Goal: Complete application form

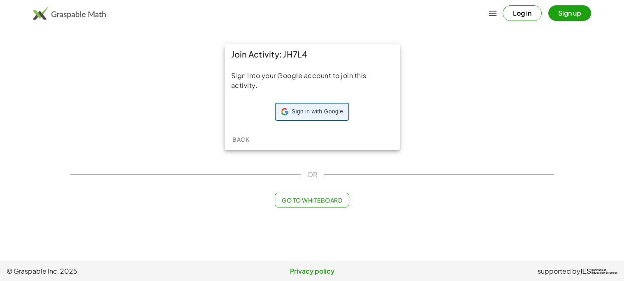
click at [327, 116] on div "Sign in with Google Sign in with Google. Opens in new tab" at bounding box center [312, 112] width 62 height 16
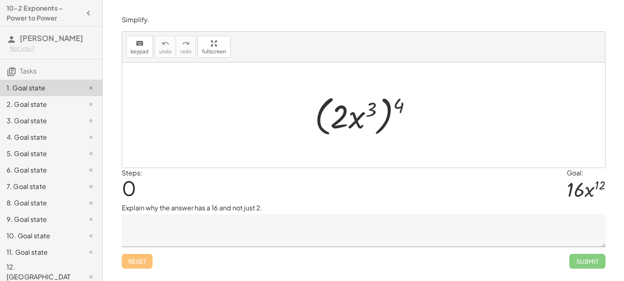
click at [371, 110] on div at bounding box center [366, 115] width 112 height 47
click at [385, 119] on div at bounding box center [366, 115] width 112 height 47
click at [341, 120] on div at bounding box center [366, 115] width 112 height 47
click at [250, 232] on textarea at bounding box center [364, 230] width 484 height 33
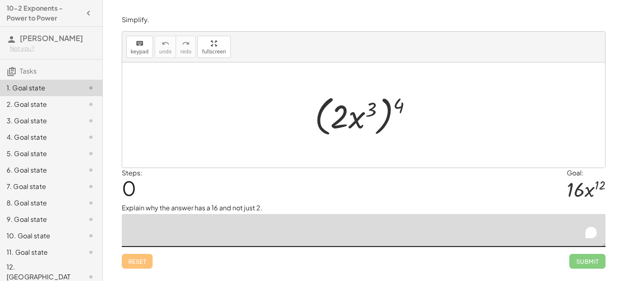
click at [250, 232] on textarea "To enrich screen reader interactions, please activate Accessibility in Grammarl…" at bounding box center [364, 230] width 484 height 33
type textarea "*"
type textarea "**********"
click at [245, 255] on div "Reset Submit" at bounding box center [364, 258] width 484 height 22
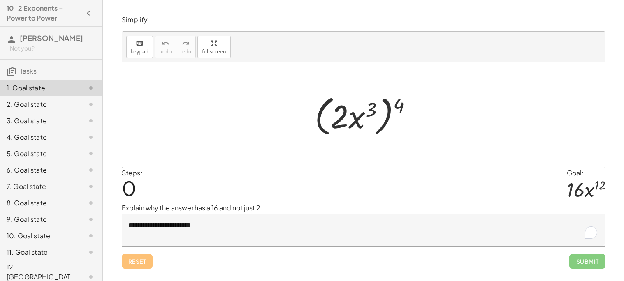
click at [331, 123] on div at bounding box center [366, 115] width 112 height 47
click at [338, 116] on div at bounding box center [366, 115] width 112 height 47
click at [322, 117] on div at bounding box center [366, 115] width 112 height 47
click at [321, 117] on div at bounding box center [366, 115] width 112 height 47
click at [396, 109] on div at bounding box center [366, 115] width 112 height 47
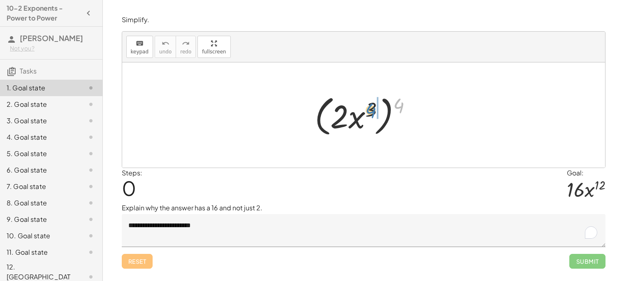
drag, startPoint x: 398, startPoint y: 108, endPoint x: 371, endPoint y: 113, distance: 28.0
click at [371, 113] on div at bounding box center [366, 115] width 112 height 47
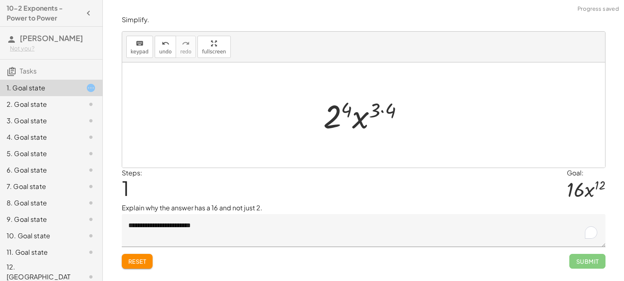
click at [329, 114] on div at bounding box center [366, 115] width 95 height 42
click at [379, 111] on div at bounding box center [367, 115] width 96 height 42
click at [385, 113] on div at bounding box center [367, 115] width 96 height 42
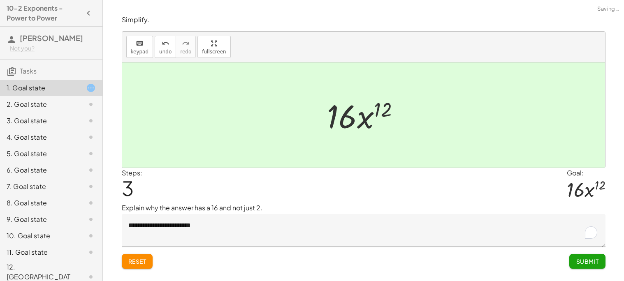
click at [599, 264] on button "Submit" at bounding box center [587, 261] width 36 height 15
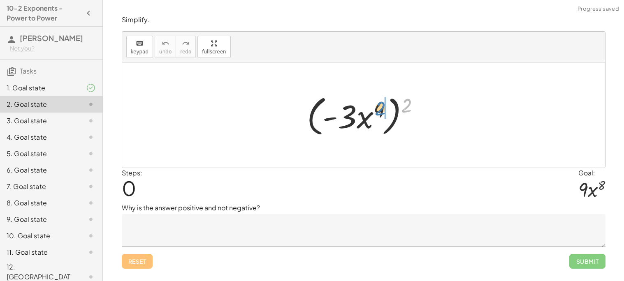
drag, startPoint x: 407, startPoint y: 105, endPoint x: 380, endPoint y: 108, distance: 27.3
click at [380, 108] on div at bounding box center [366, 115] width 127 height 47
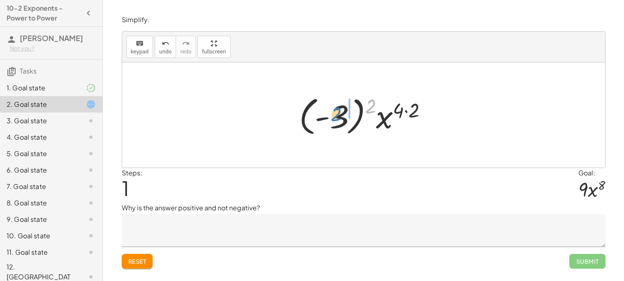
drag, startPoint x: 369, startPoint y: 108, endPoint x: 333, endPoint y: 116, distance: 37.5
click at [333, 116] on div at bounding box center [366, 116] width 143 height 46
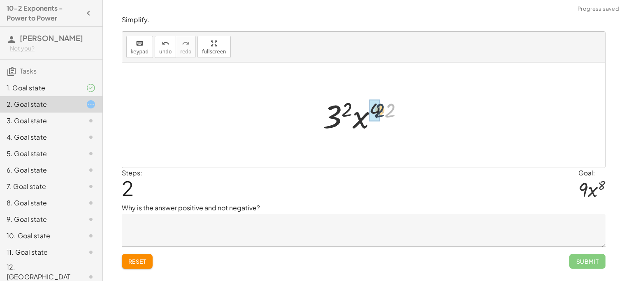
drag, startPoint x: 390, startPoint y: 110, endPoint x: 377, endPoint y: 110, distance: 13.2
drag, startPoint x: 356, startPoint y: 107, endPoint x: 342, endPoint y: 113, distance: 15.1
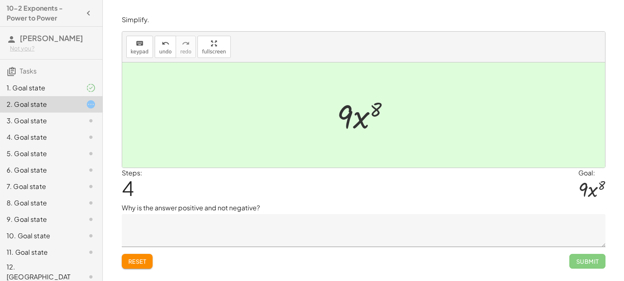
click at [277, 231] on textarea at bounding box center [364, 230] width 484 height 33
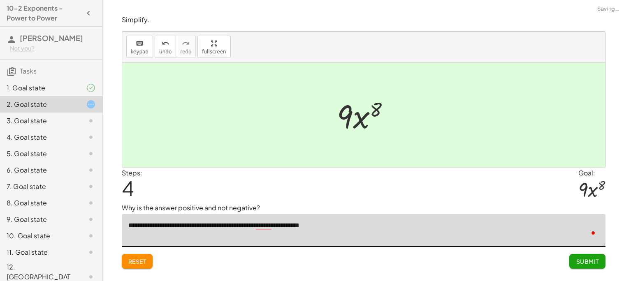
type textarea "**********"
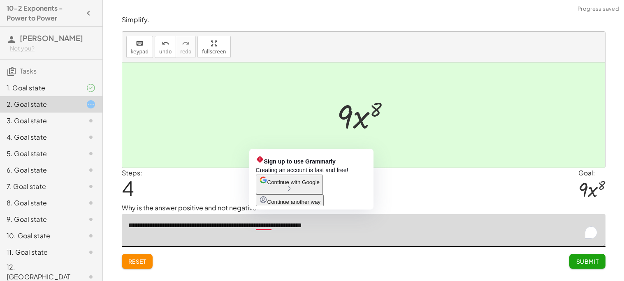
click at [261, 227] on textarea "**********" at bounding box center [364, 230] width 484 height 33
click at [270, 227] on textarea "**********" at bounding box center [364, 230] width 484 height 33
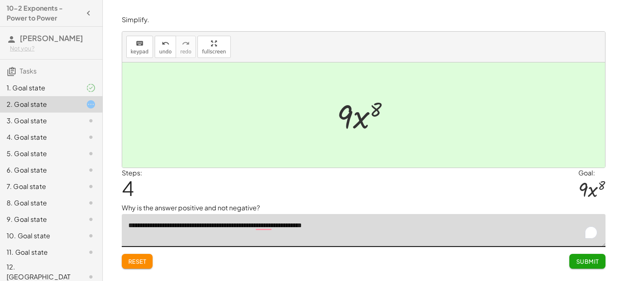
click at [271, 230] on textarea "**********" at bounding box center [364, 230] width 484 height 33
click at [572, 258] on button "Submit" at bounding box center [587, 261] width 36 height 15
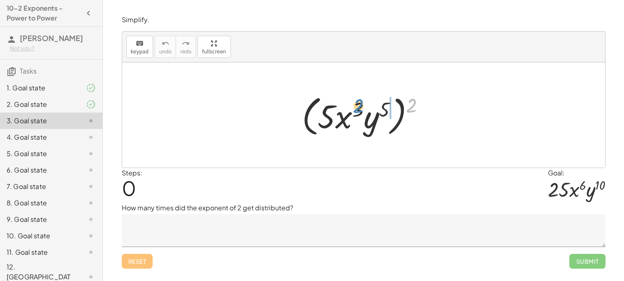
drag, startPoint x: 409, startPoint y: 106, endPoint x: 350, endPoint y: 106, distance: 58.8
click at [350, 106] on div at bounding box center [367, 115] width 138 height 47
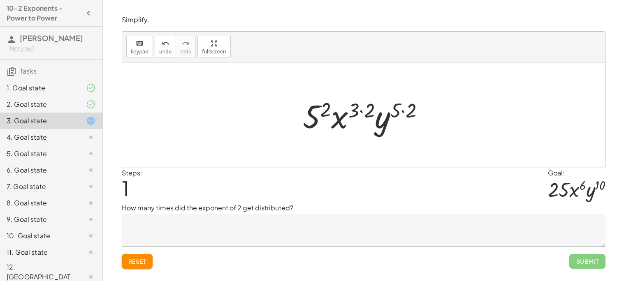
click at [326, 109] on div at bounding box center [367, 115] width 137 height 42
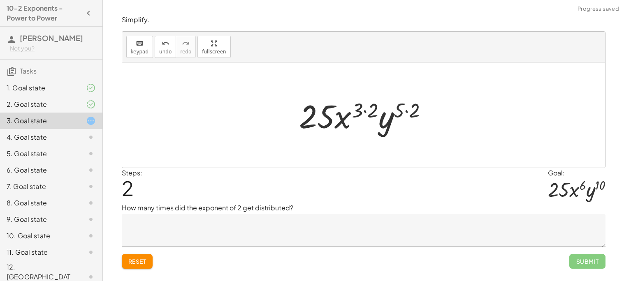
click at [360, 114] on div at bounding box center [367, 115] width 144 height 42
click at [408, 112] on div at bounding box center [367, 115] width 144 height 42
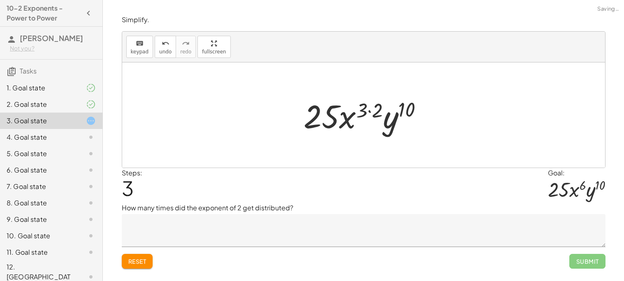
click at [380, 111] on div at bounding box center [366, 115] width 134 height 42
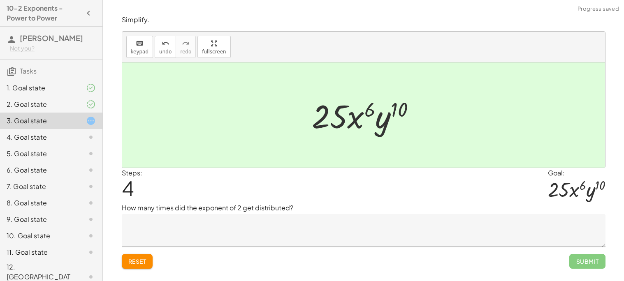
click at [408, 223] on textarea at bounding box center [364, 230] width 484 height 33
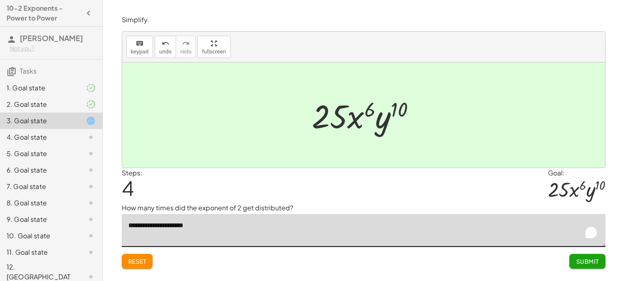
type textarea "**********"
